Goal: Task Accomplishment & Management: Manage account settings

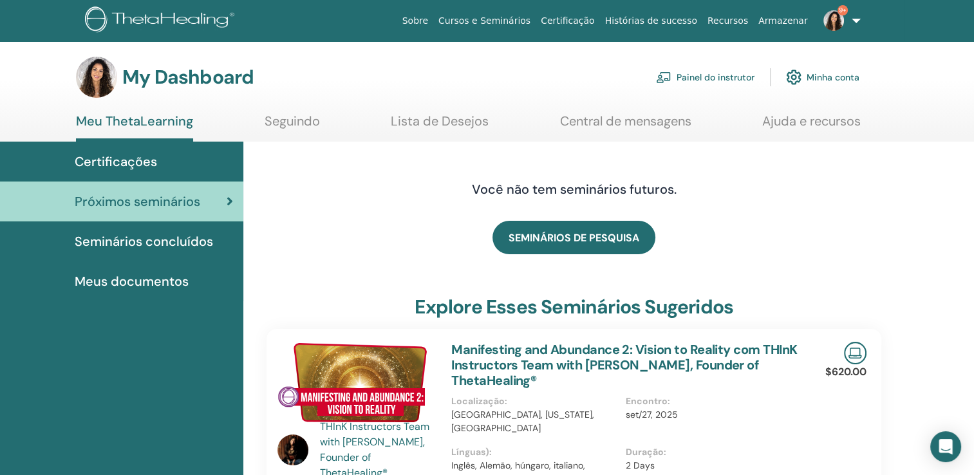
click at [163, 236] on span "Seminários concluídos" at bounding box center [144, 241] width 138 height 19
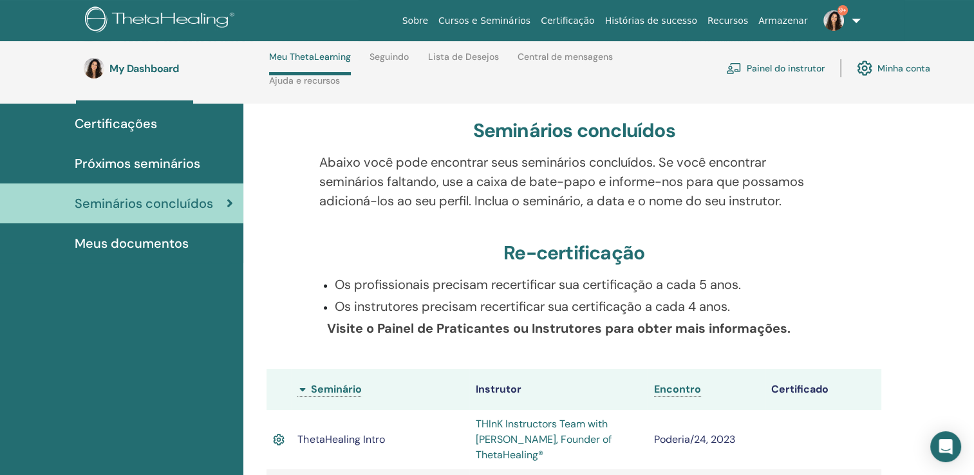
scroll to position [95, 0]
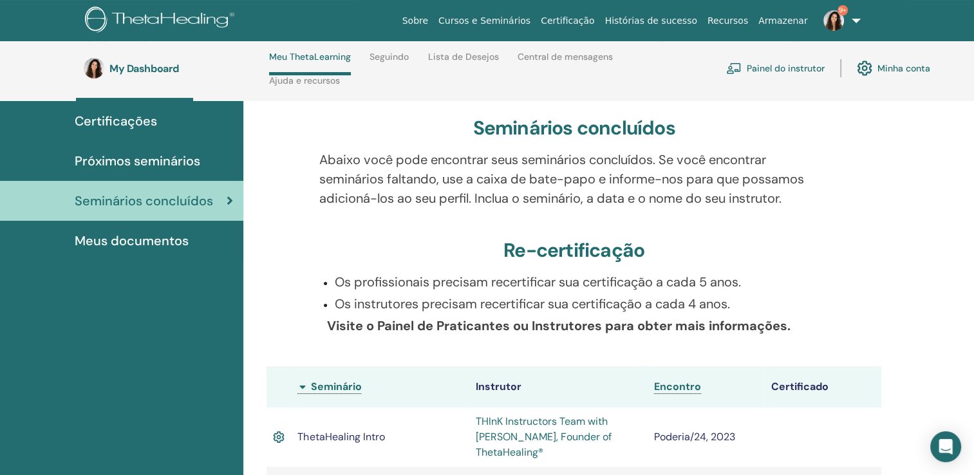
click at [793, 69] on link "Painel do instrutor" at bounding box center [775, 68] width 98 height 28
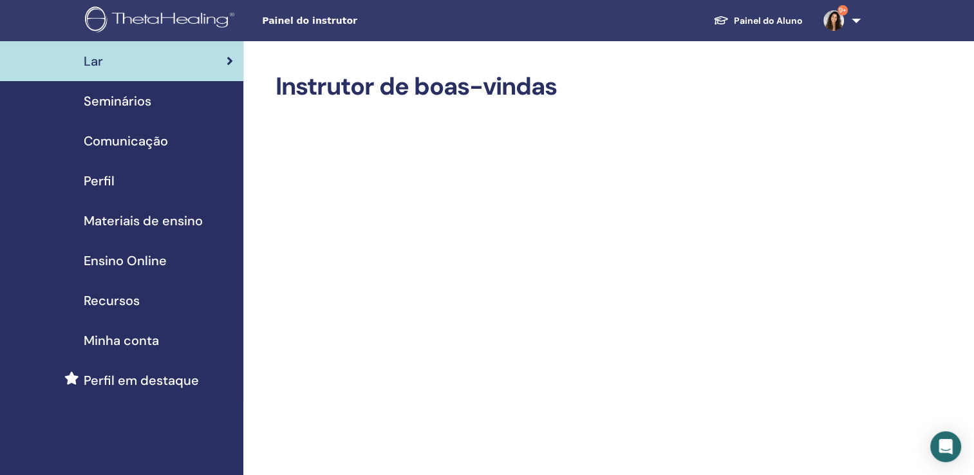
click at [121, 102] on span "Seminários" at bounding box center [118, 100] width 68 height 19
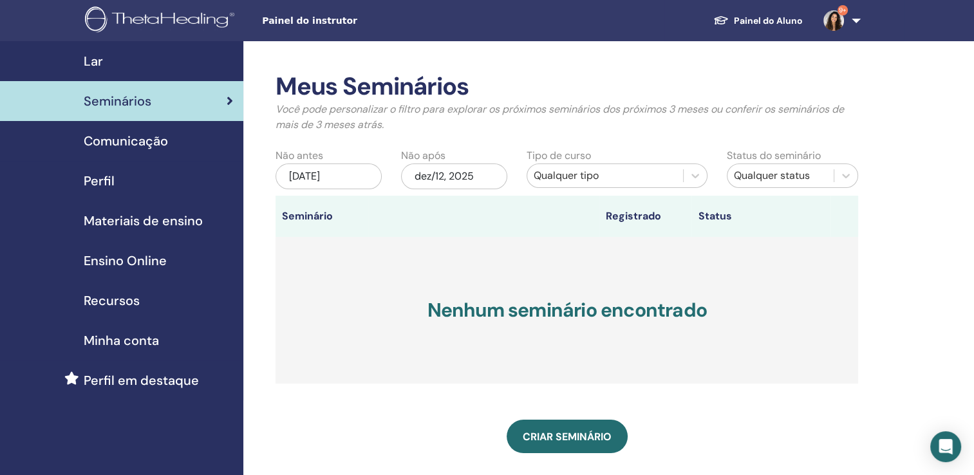
click at [358, 174] on div "jun/12, 2025" at bounding box center [328, 176] width 106 height 26
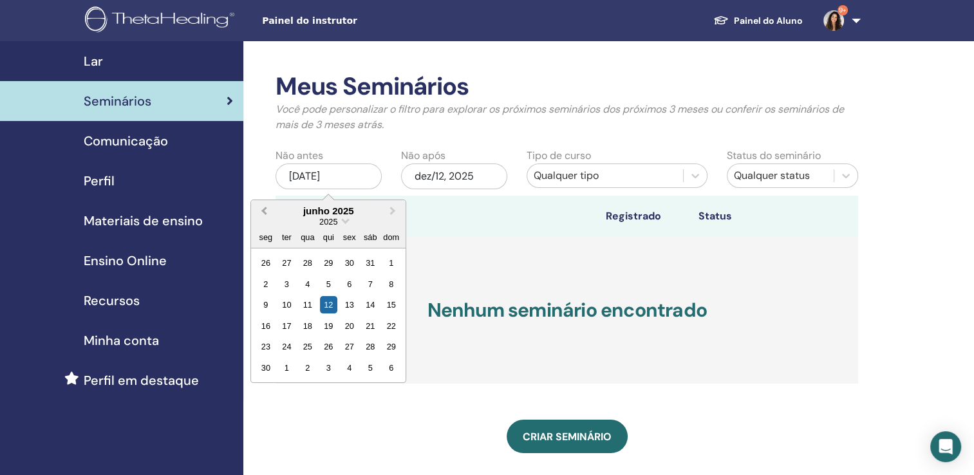
click at [264, 212] on span "Previous Month" at bounding box center [264, 211] width 0 height 14
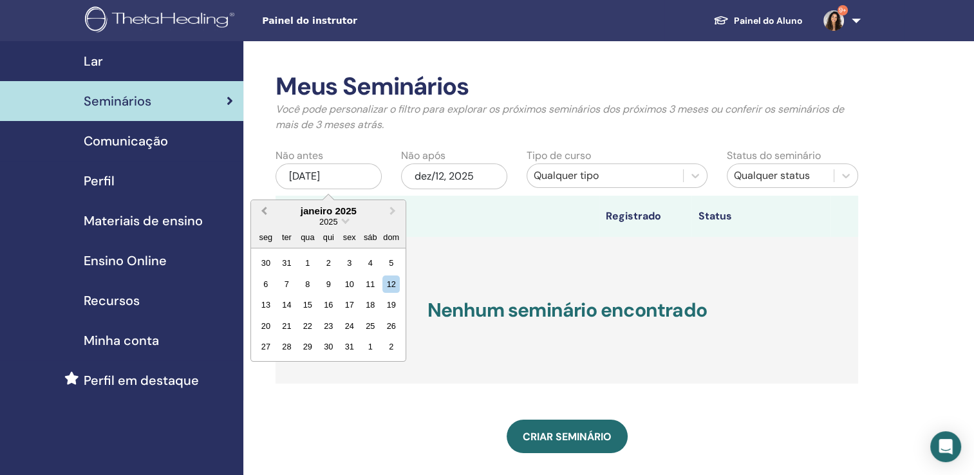
click at [264, 212] on span "Previous Month" at bounding box center [264, 211] width 0 height 14
click at [393, 210] on span "Next Month" at bounding box center [393, 211] width 0 height 14
click at [350, 263] on div "1" at bounding box center [348, 262] width 17 height 17
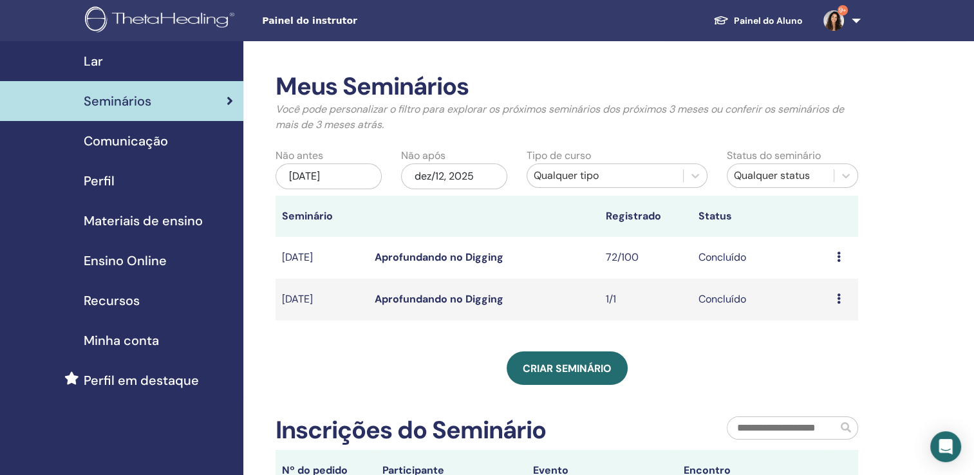
click at [839, 300] on icon at bounding box center [839, 298] width 4 height 10
click at [834, 313] on link "Visualizar" at bounding box center [829, 310] width 46 height 14
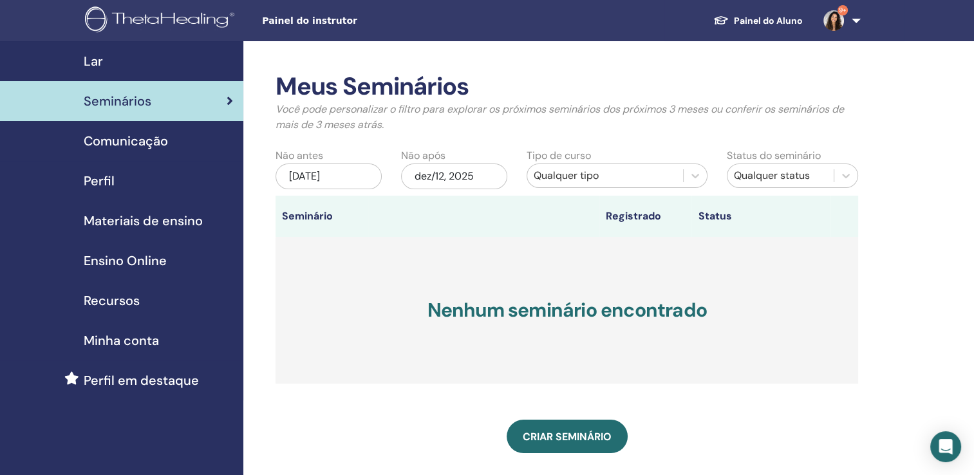
click at [353, 171] on div "[DATE]" at bounding box center [328, 176] width 106 height 26
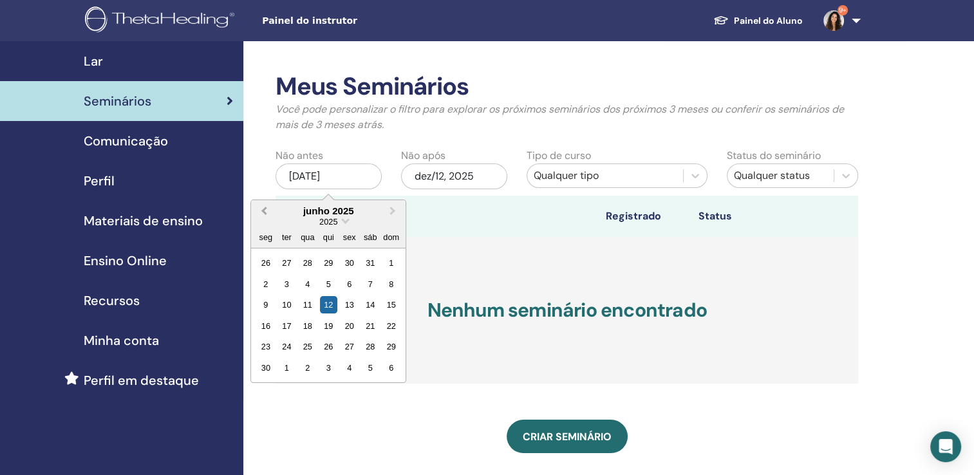
click at [264, 210] on span "Previous Month" at bounding box center [264, 211] width 0 height 14
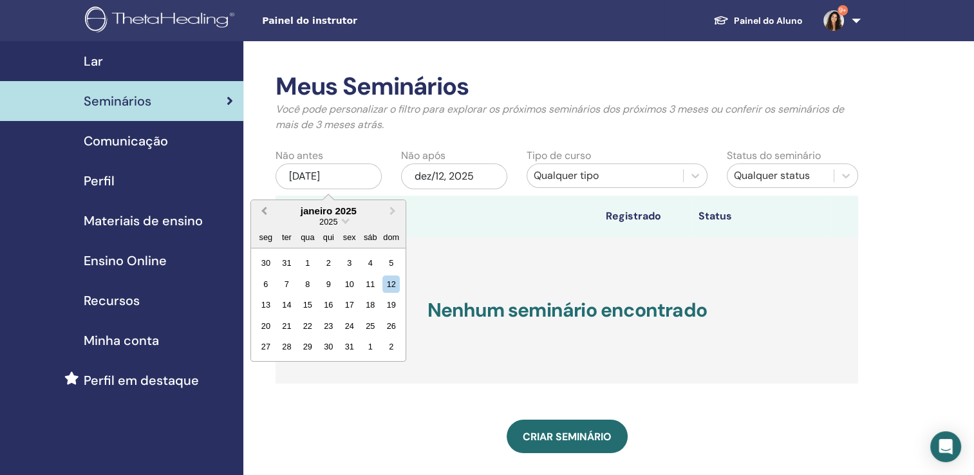
click at [264, 210] on span "Previous Month" at bounding box center [264, 211] width 0 height 14
click at [393, 210] on span "Next Month" at bounding box center [393, 211] width 0 height 14
click at [353, 261] on div "1" at bounding box center [348, 262] width 17 height 17
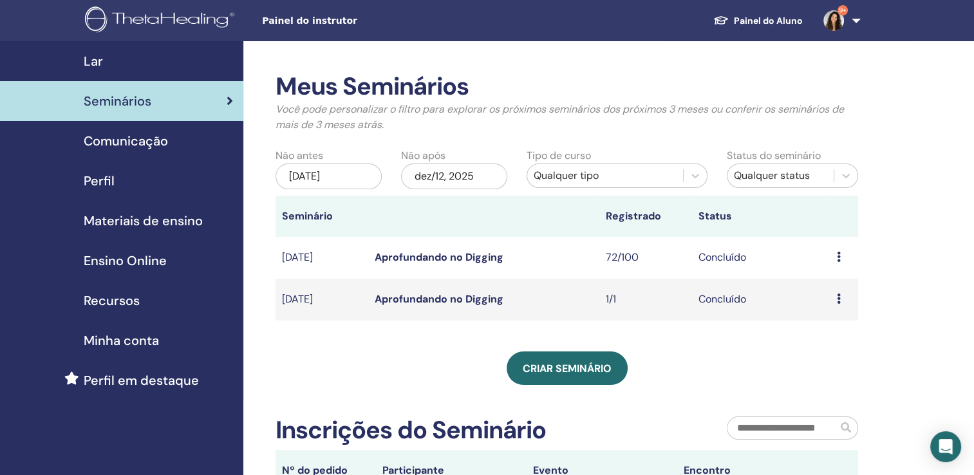
click at [840, 255] on icon at bounding box center [839, 257] width 4 height 10
click at [841, 284] on link "Participantes" at bounding box center [837, 285] width 63 height 14
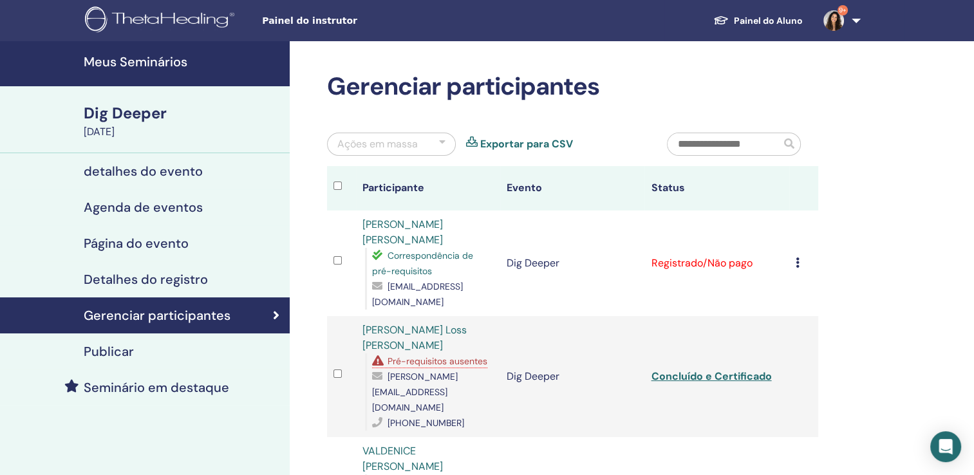
click at [798, 259] on icon at bounding box center [797, 262] width 4 height 10
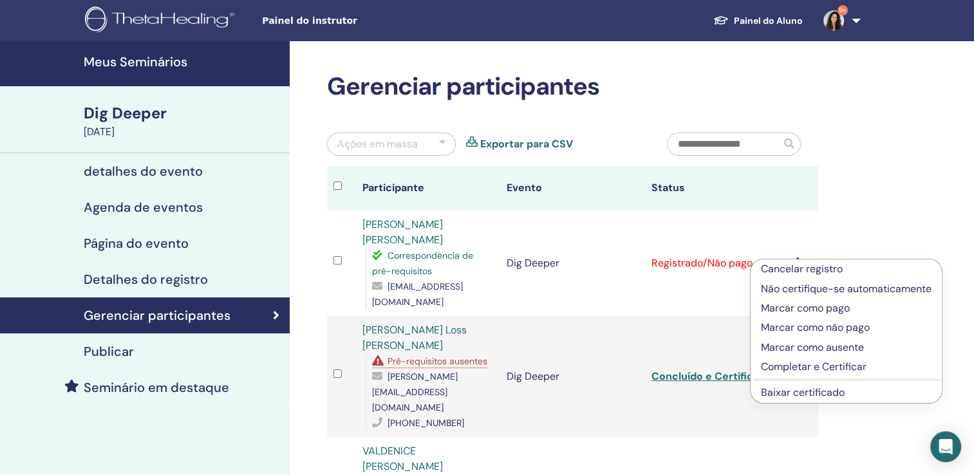
click at [823, 364] on p "Completar e Certificar" at bounding box center [846, 366] width 171 height 15
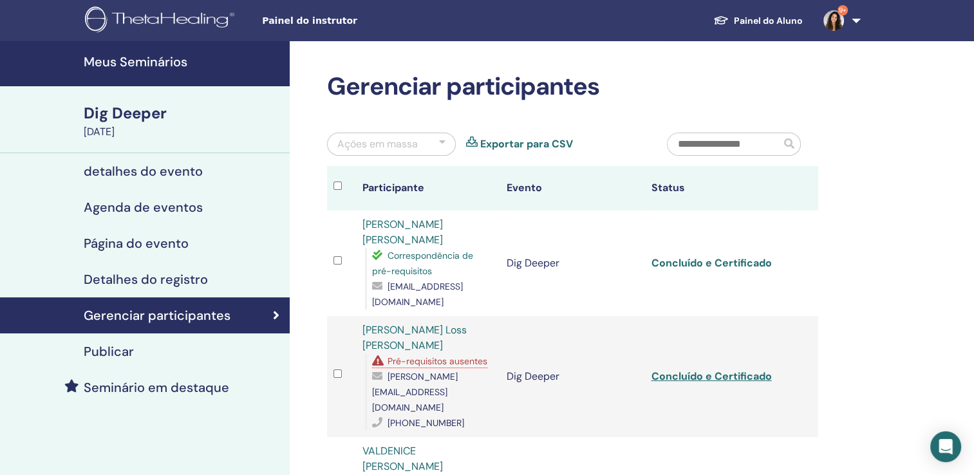
click at [698, 257] on link "Concluído e Certificado" at bounding box center [711, 263] width 120 height 14
click at [472, 355] on span "Pré-requisitos ausentes" at bounding box center [437, 361] width 100 height 12
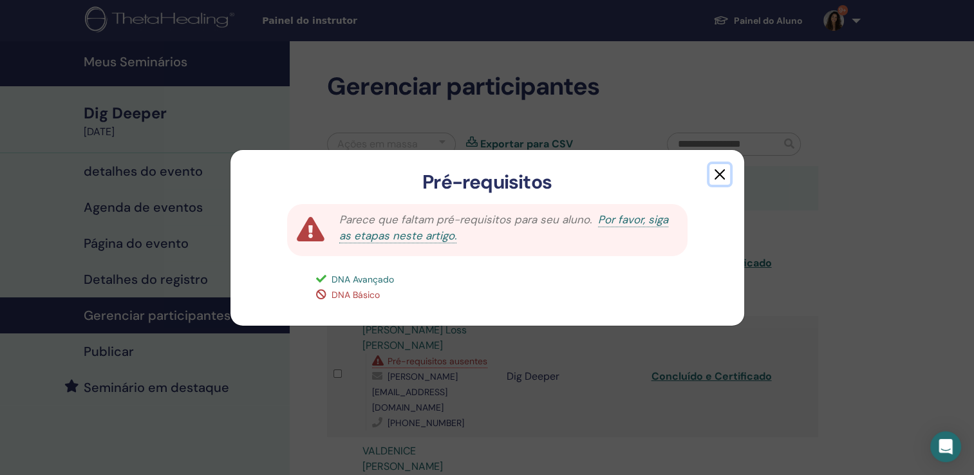
click at [713, 174] on button "button" at bounding box center [719, 174] width 21 height 21
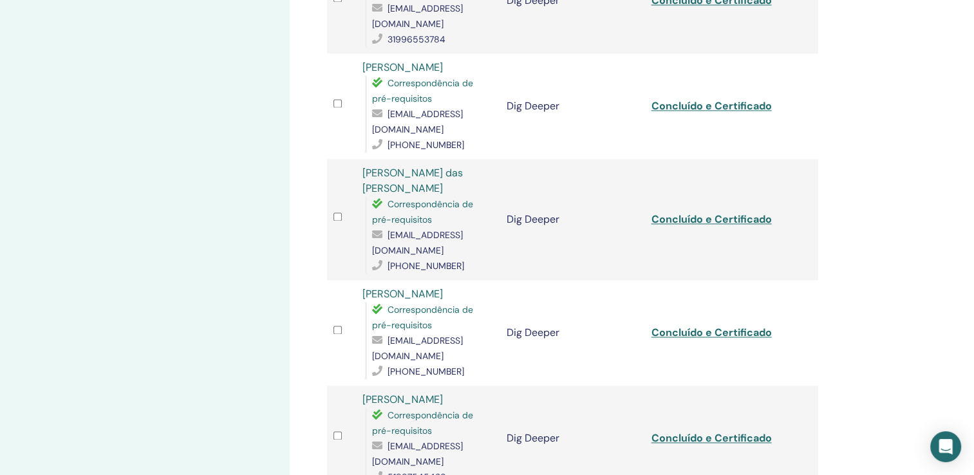
scroll to position [1907, 0]
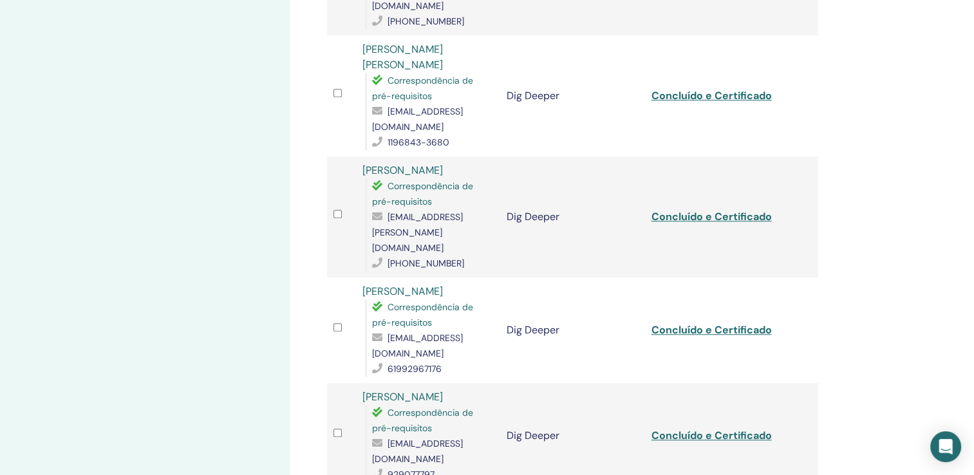
scroll to position [1123, 0]
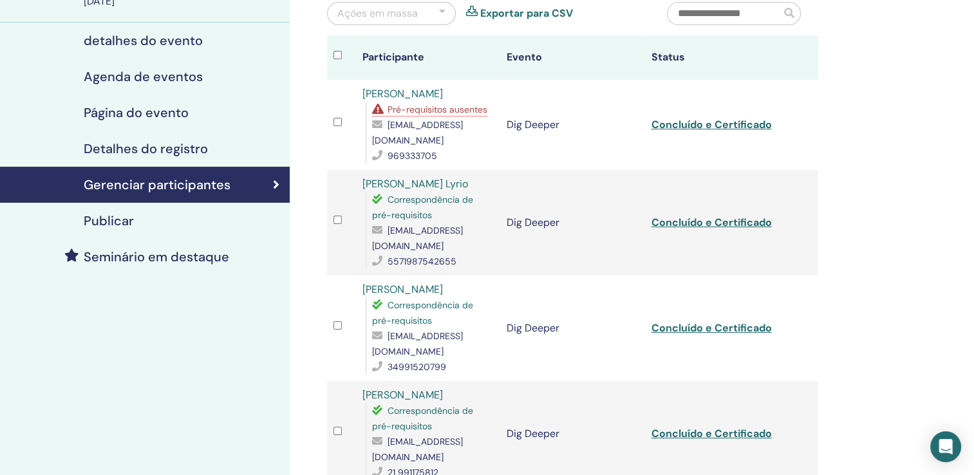
scroll to position [134, 0]
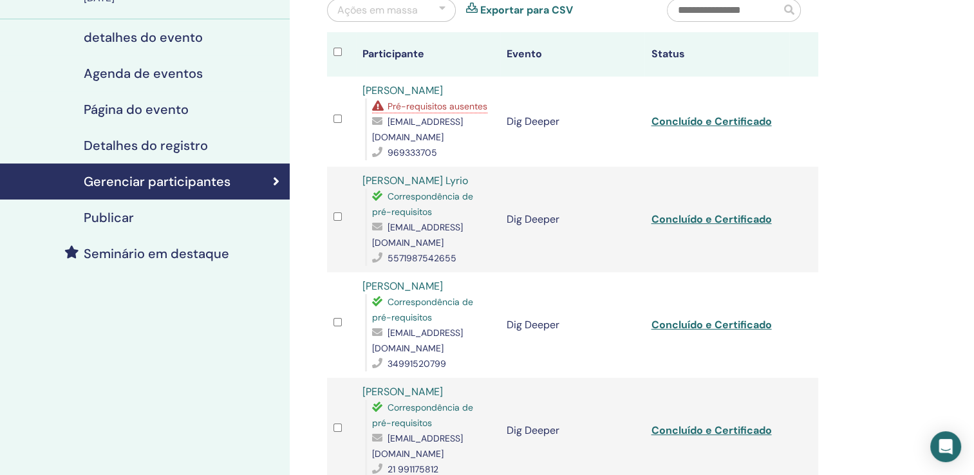
click at [467, 104] on span "Pré-requisitos ausentes" at bounding box center [437, 106] width 100 height 12
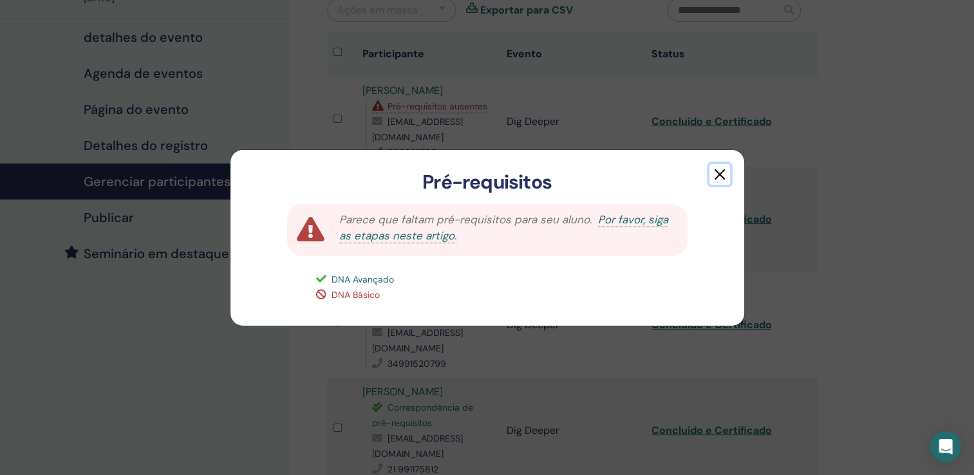
click at [718, 171] on button "button" at bounding box center [719, 174] width 21 height 21
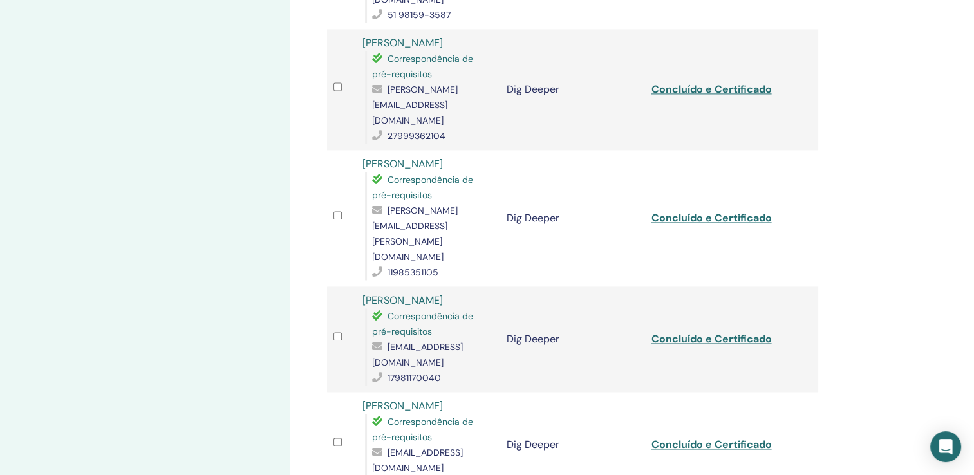
scroll to position [1845, 0]
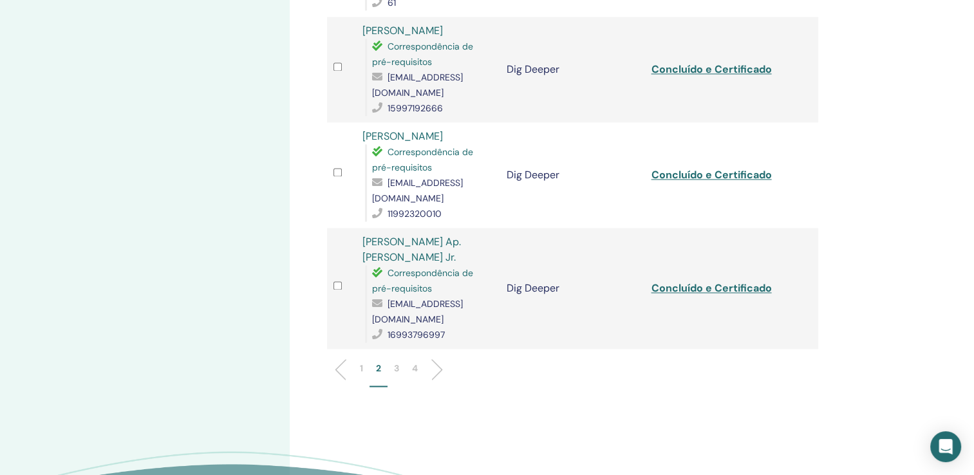
scroll to position [2009, 0]
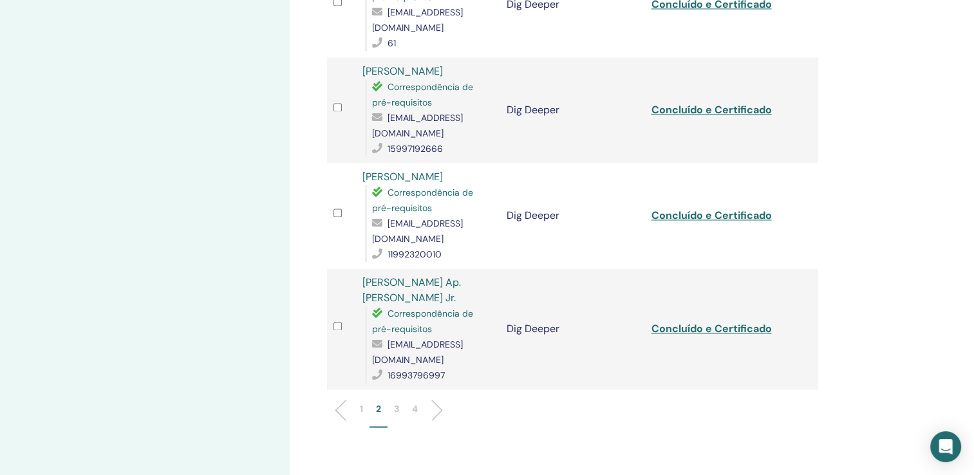
click at [360, 402] on p "1" at bounding box center [361, 409] width 3 height 14
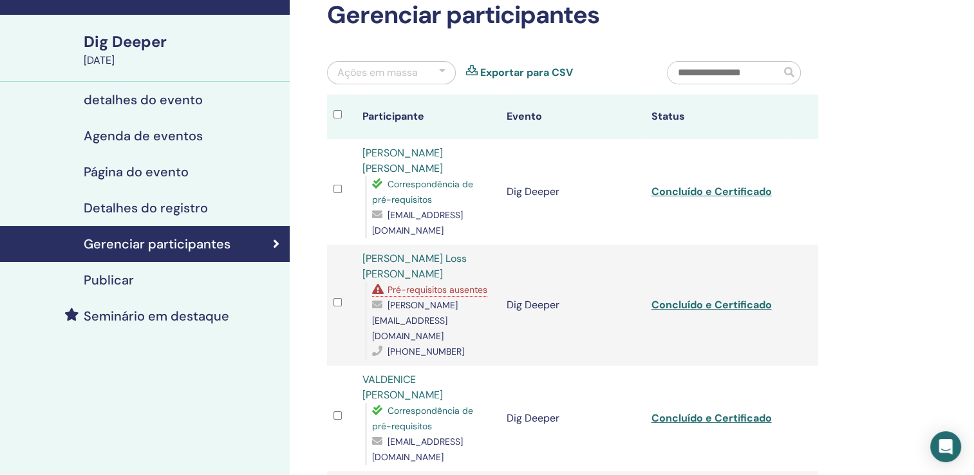
scroll to position [0, 0]
